Goal: Task Accomplishment & Management: Manage account settings

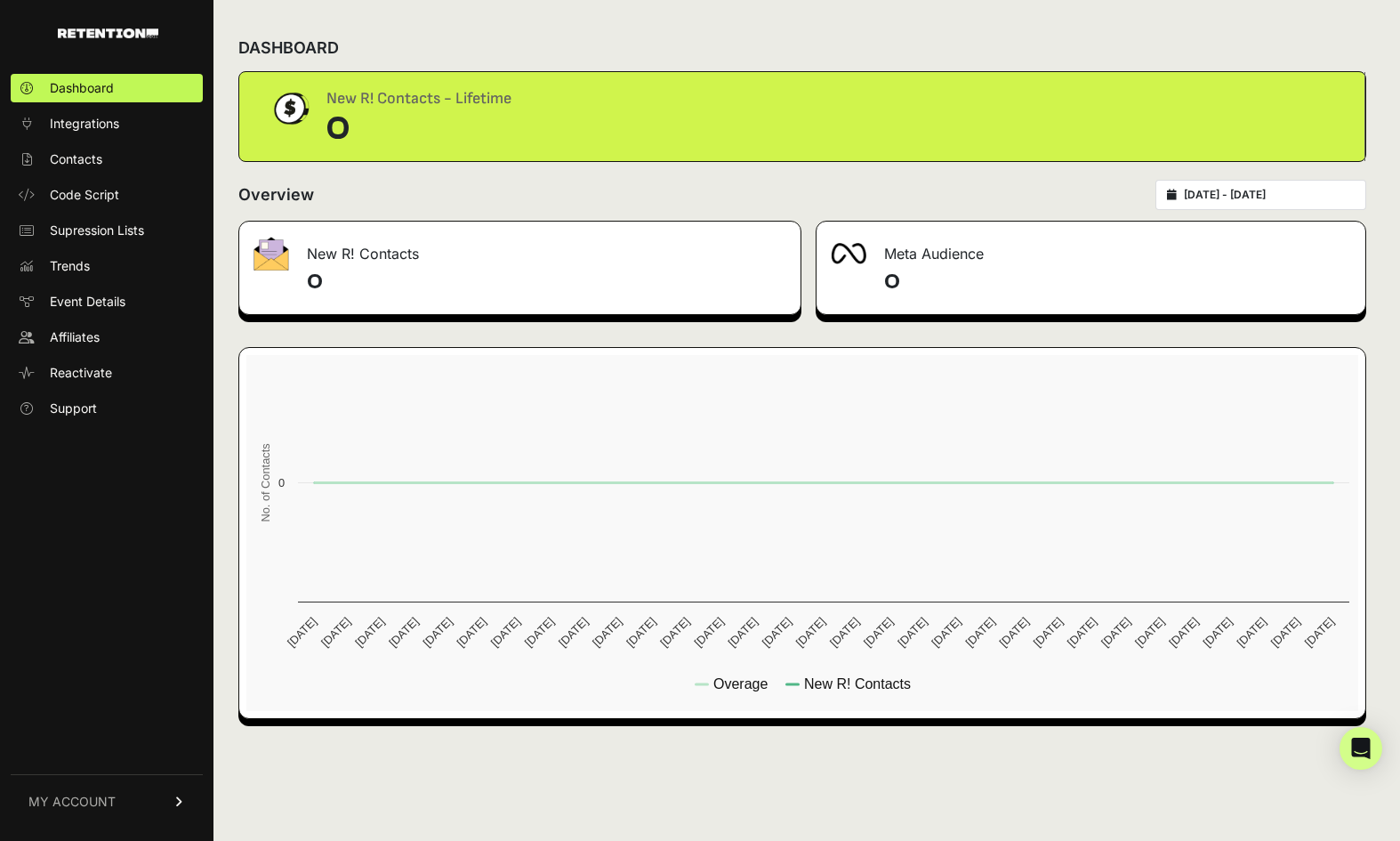
click at [89, 805] on span "MY ACCOUNT" at bounding box center [72, 801] width 87 height 18
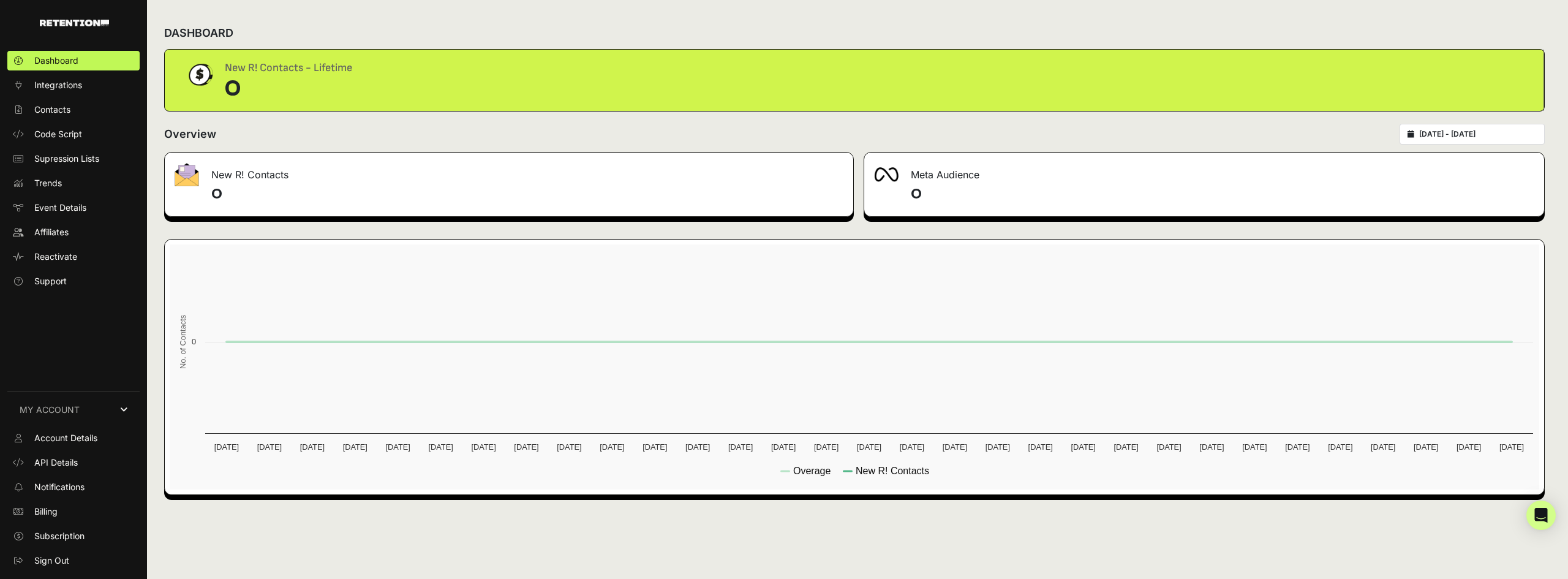
click at [82, 374] on div "Dashboard Integrations Contacts Code Script Supression Lists Trends Event Detai…" at bounding box center [73, 308] width 147 height 539
click at [49, 563] on span "Sign Out" at bounding box center [51, 560] width 35 height 13
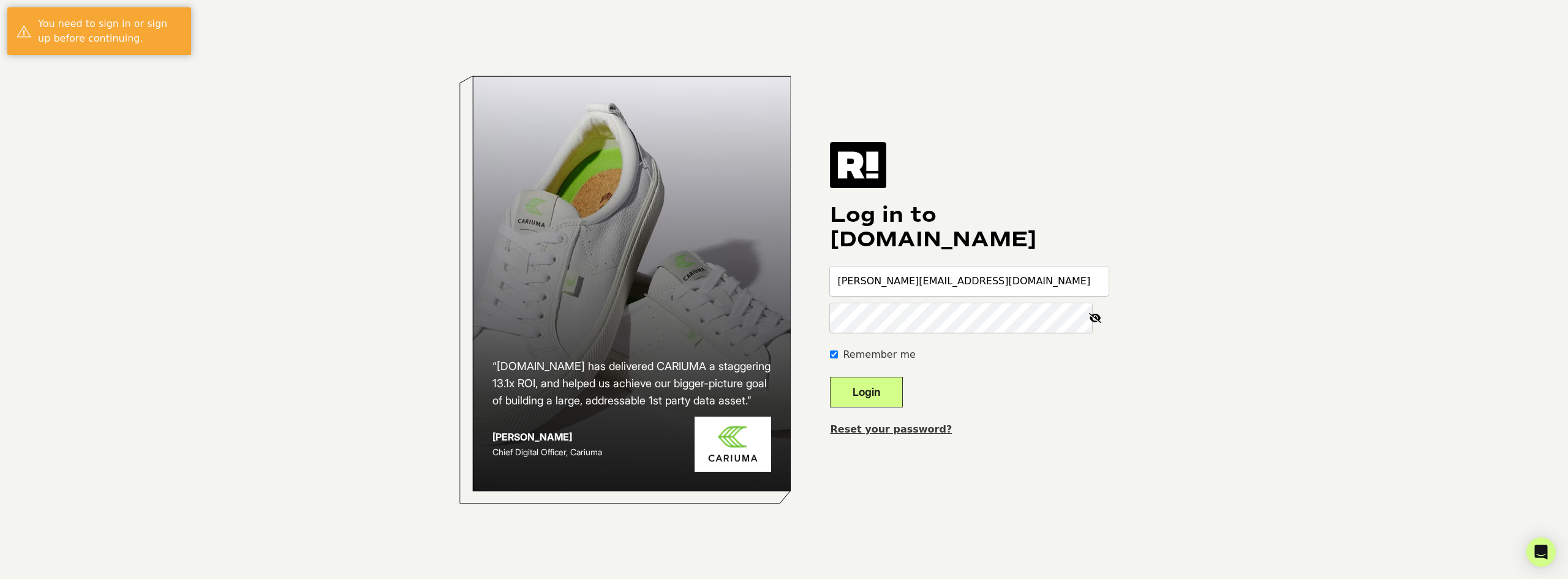
click at [866, 284] on input "[PERSON_NAME][EMAIL_ADDRESS][DOMAIN_NAME]" at bounding box center [969, 281] width 279 height 30
type input "[EMAIL_ADDRESS][DOMAIN_NAME]"
click at [903, 392] on button "Login" at bounding box center [866, 391] width 73 height 31
